Goal: Find specific page/section: Find specific page/section

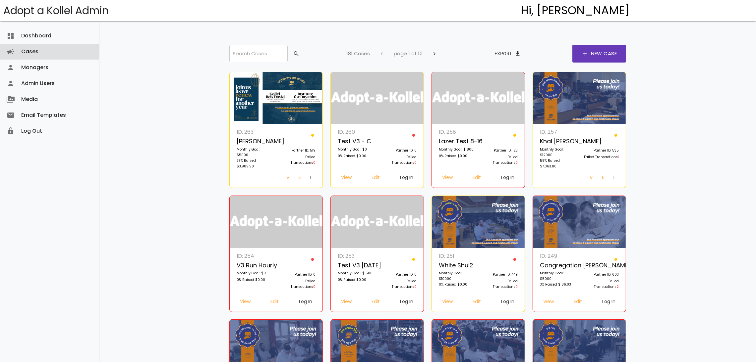
drag, startPoint x: 48, startPoint y: 51, endPoint x: 53, endPoint y: 51, distance: 5.0
click at [48, 51] on link "Cases campaign" at bounding box center [49, 52] width 99 height 16
click at [271, 53] on input "search" at bounding box center [258, 53] width 58 height 17
type input "****"
